Goal: Task Accomplishment & Management: Use online tool/utility

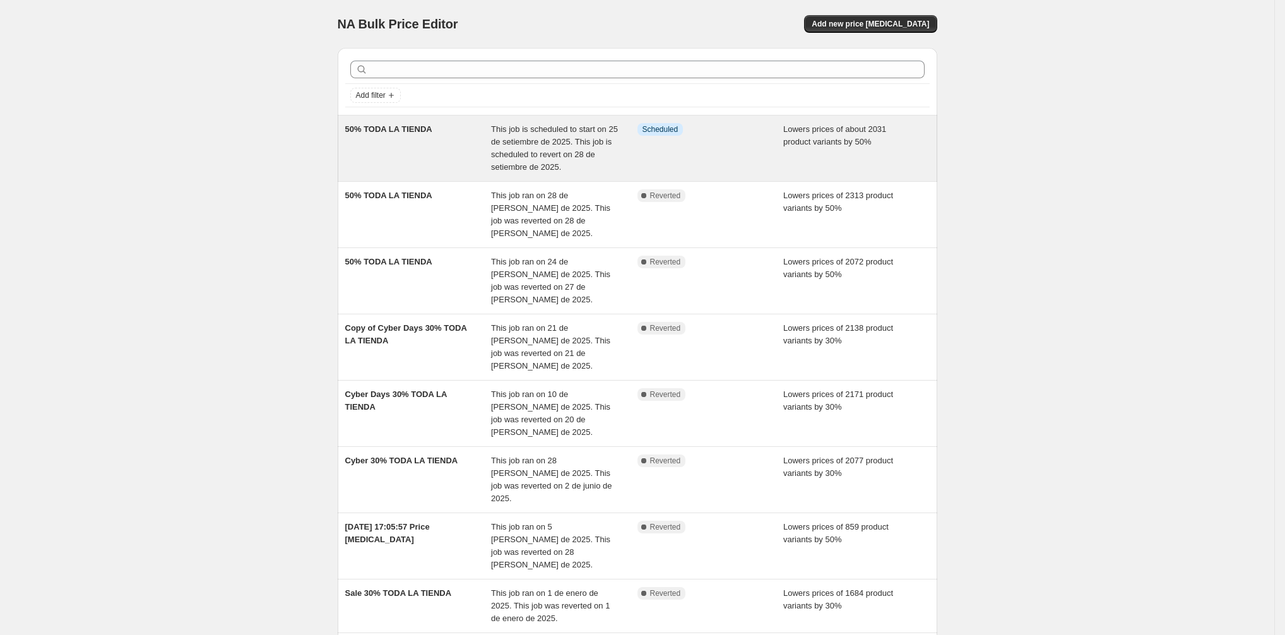
click at [577, 149] on span "This job is scheduled to start on 25 de setiembre de 2025. This job is schedule…" at bounding box center [554, 147] width 127 height 47
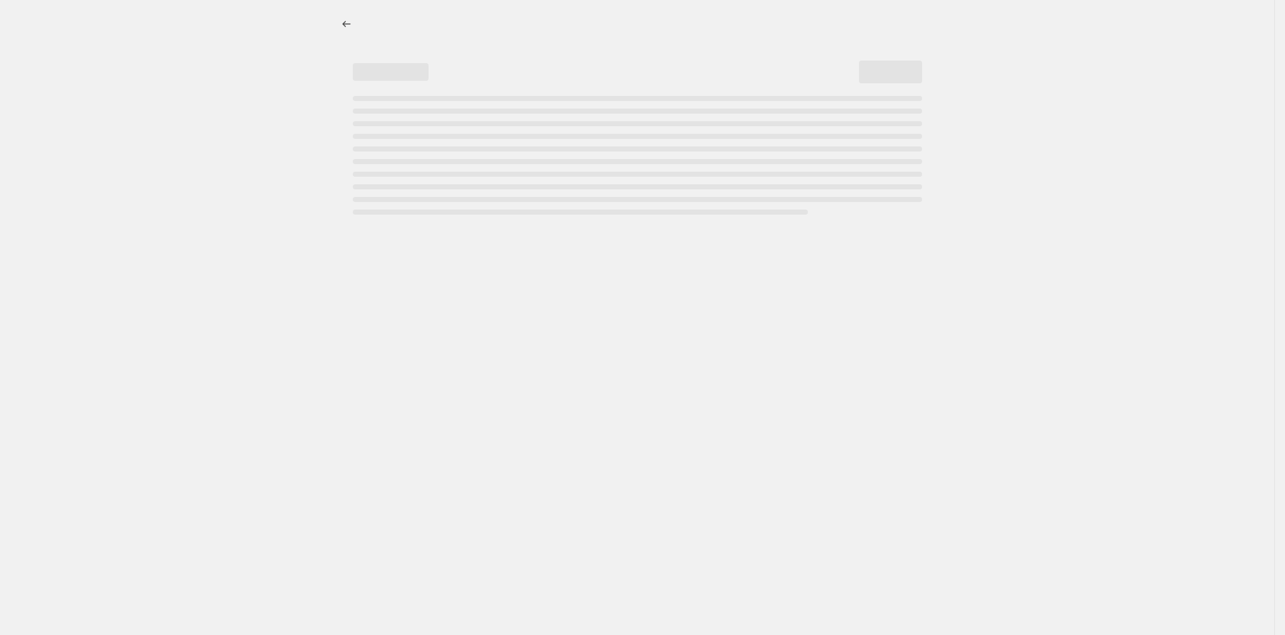
select select "percentage"
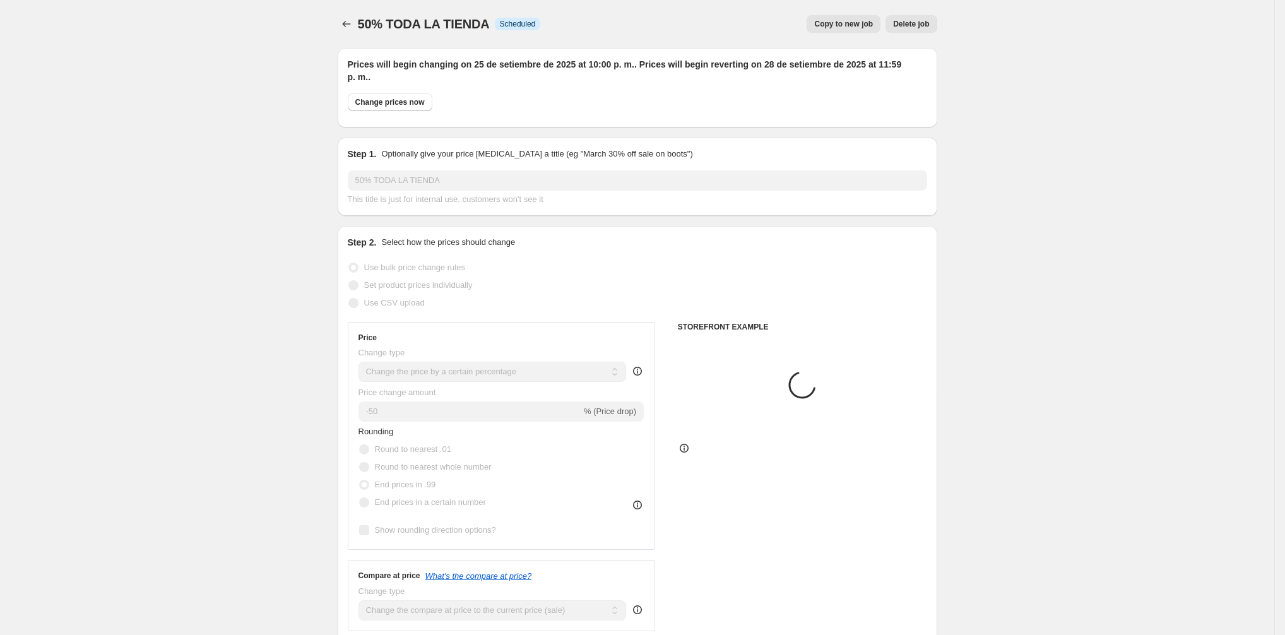
select select "collection"
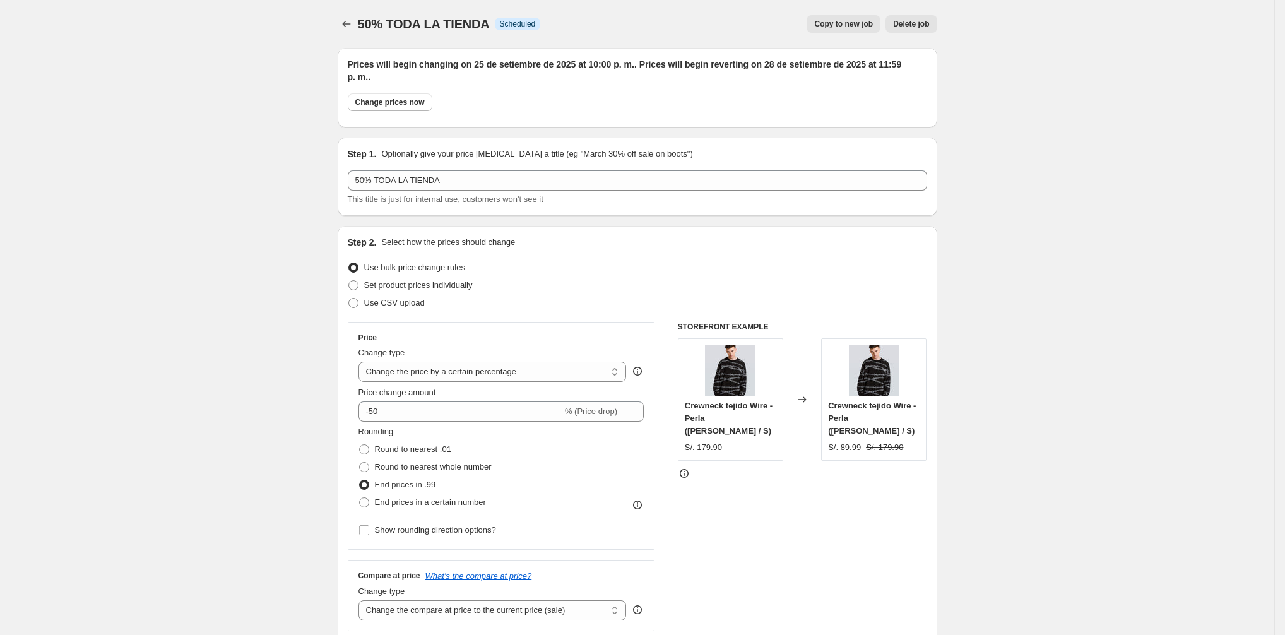
click at [919, 23] on span "Delete job" at bounding box center [911, 24] width 36 height 10
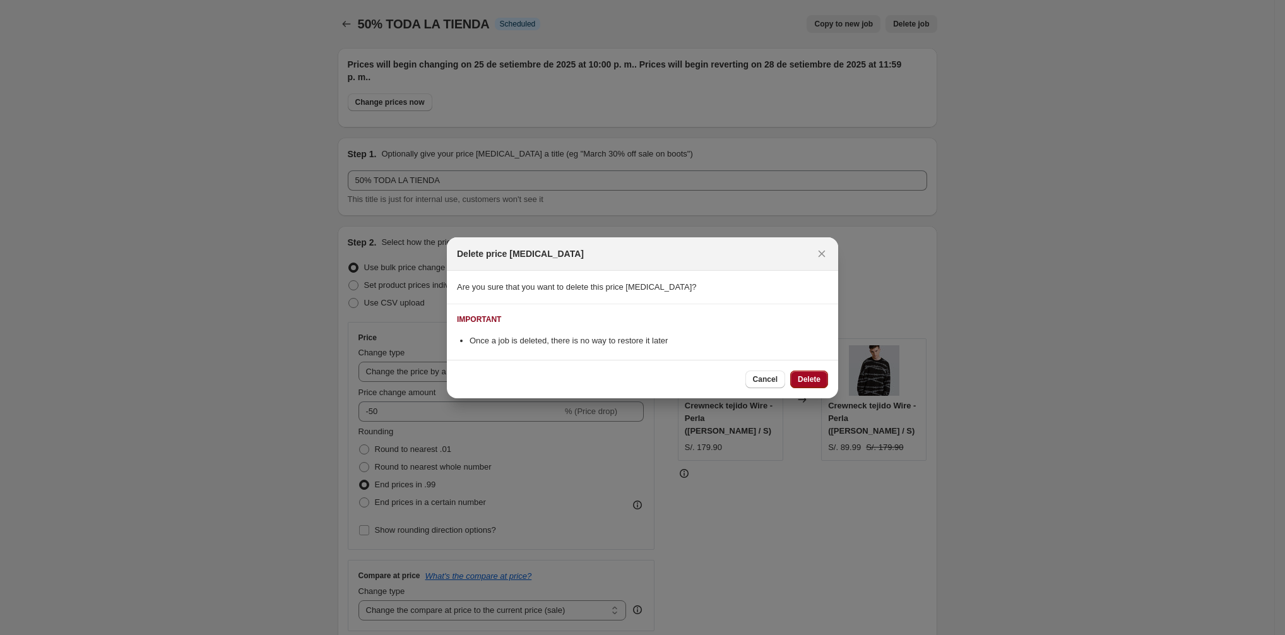
click at [802, 382] on span "Delete" at bounding box center [809, 379] width 23 height 10
